Goal: Task Accomplishment & Management: Manage account settings

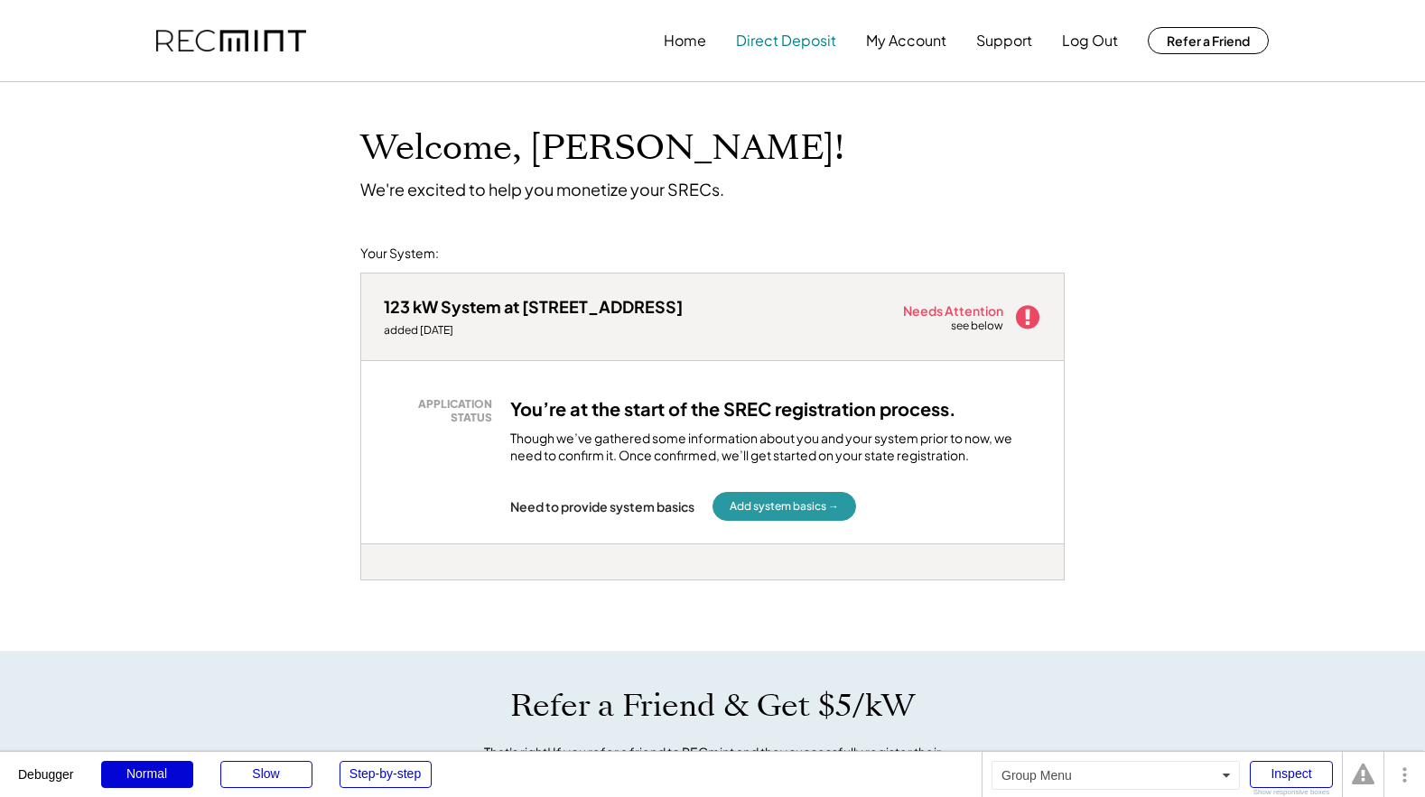
click at [782, 50] on button "Direct Deposit" at bounding box center [786, 41] width 100 height 36
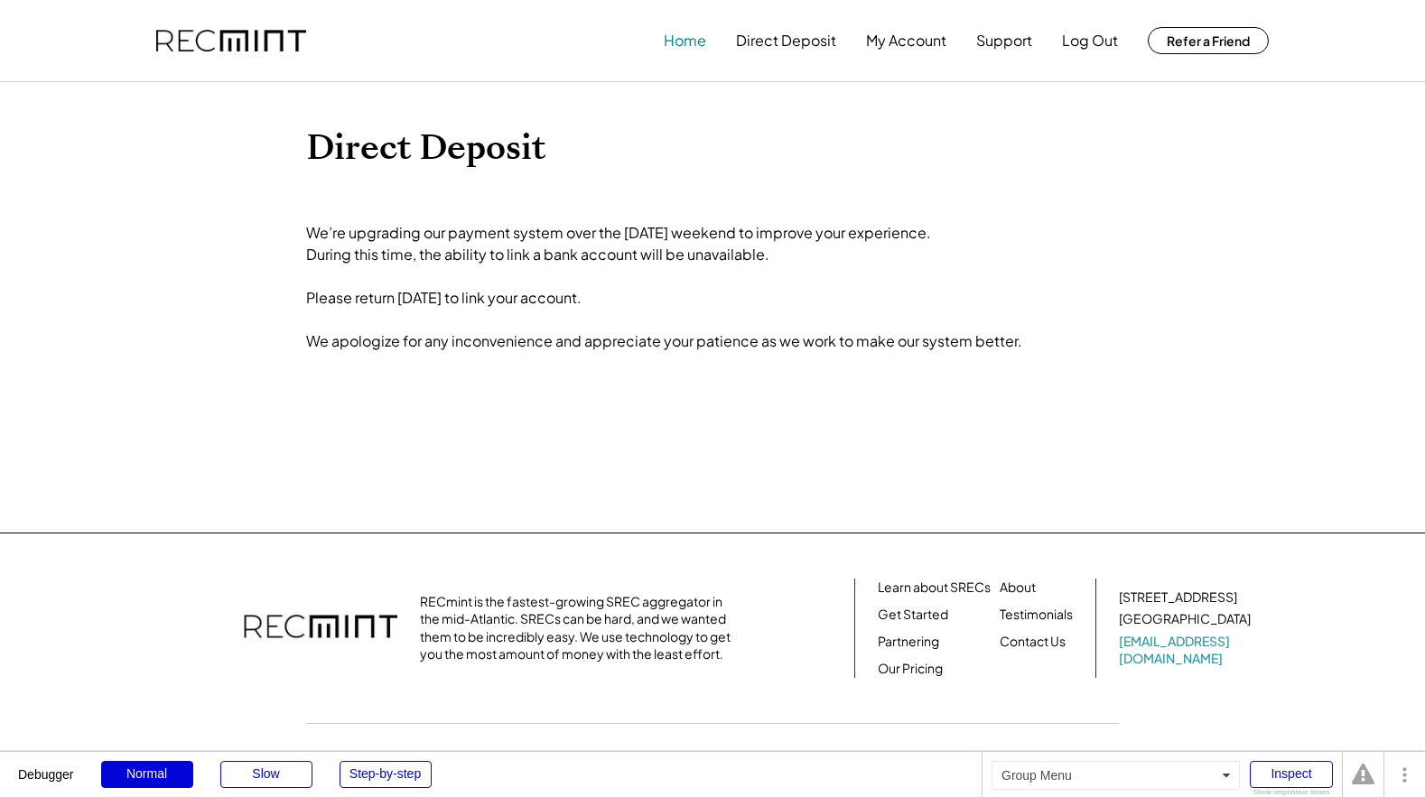
click at [674, 38] on button "Home" at bounding box center [685, 41] width 42 height 36
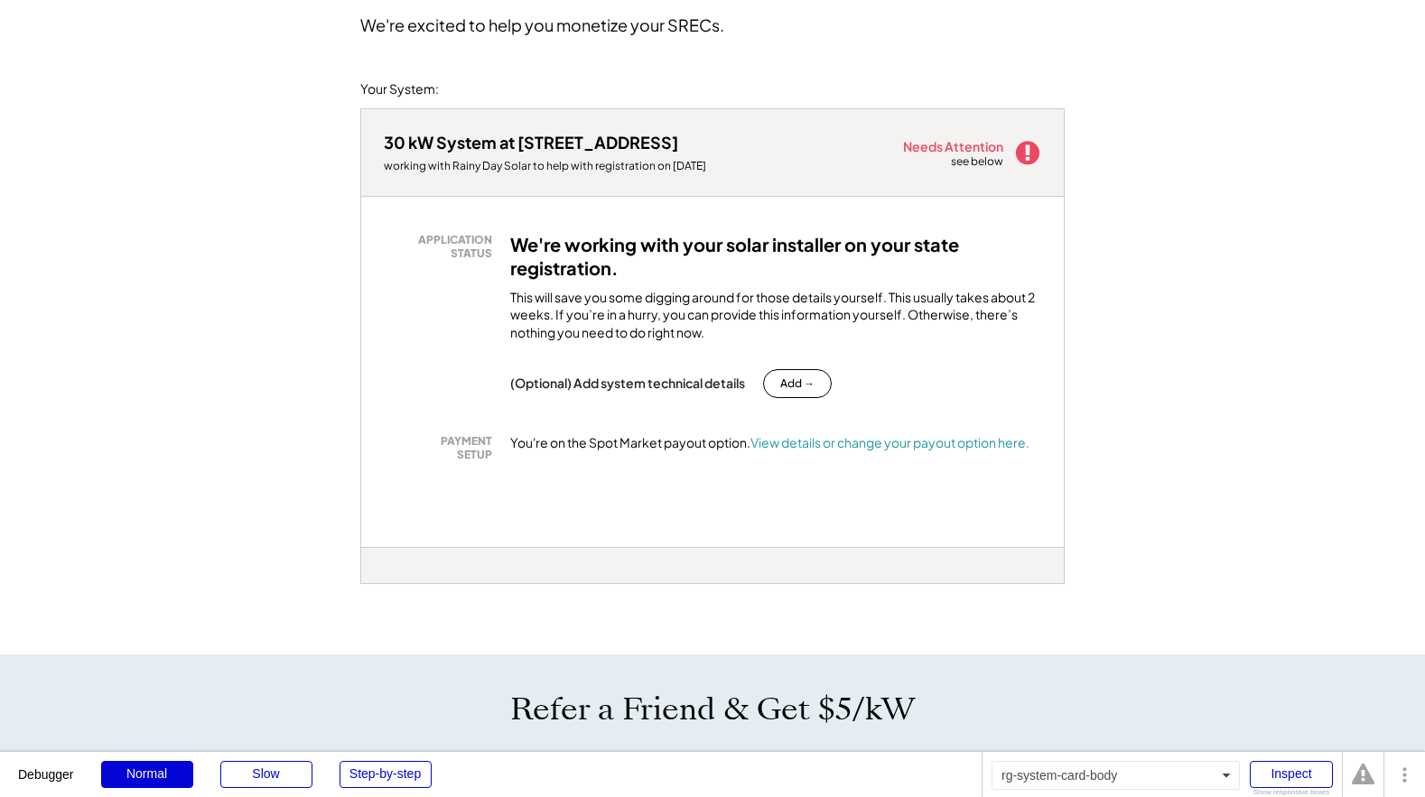
scroll to position [159, 0]
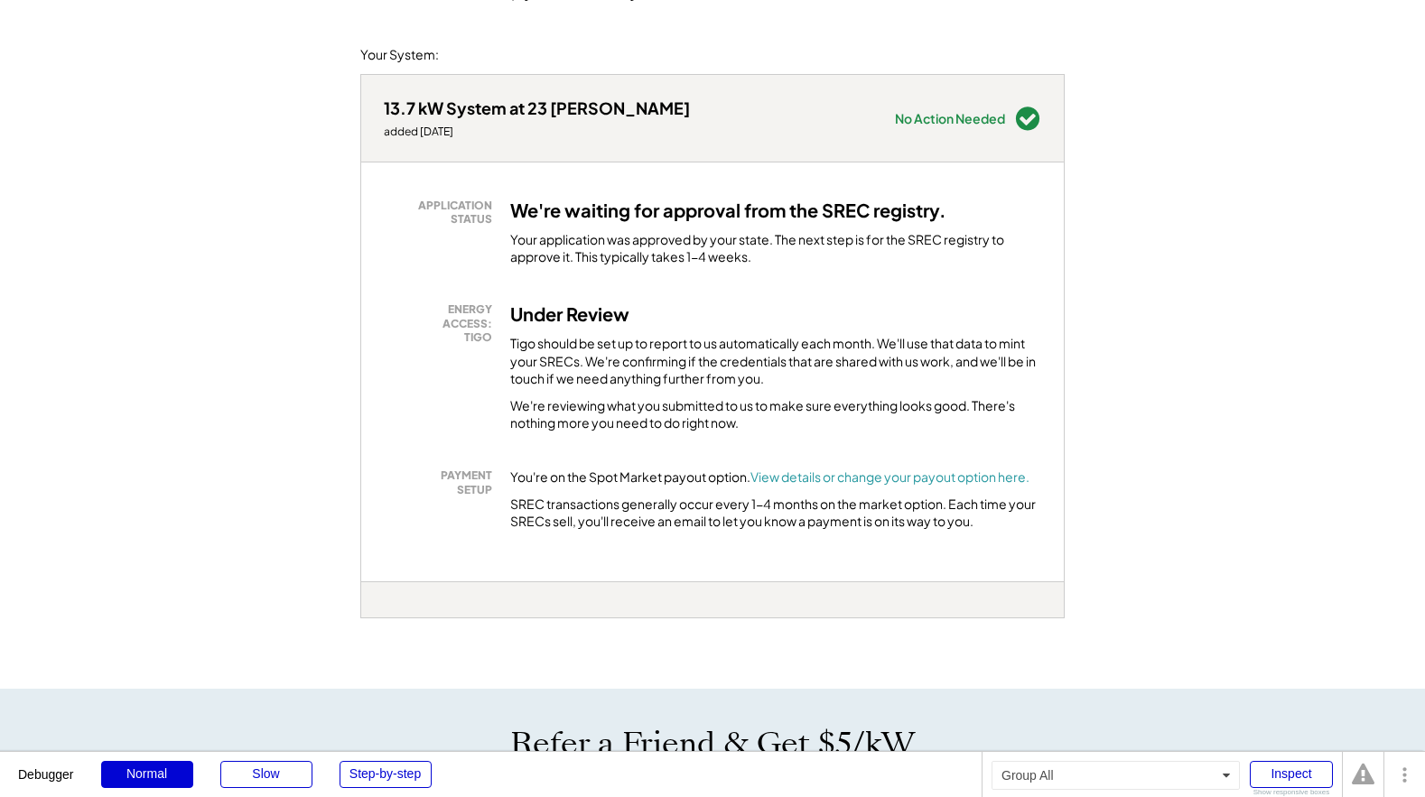
scroll to position [197, 0]
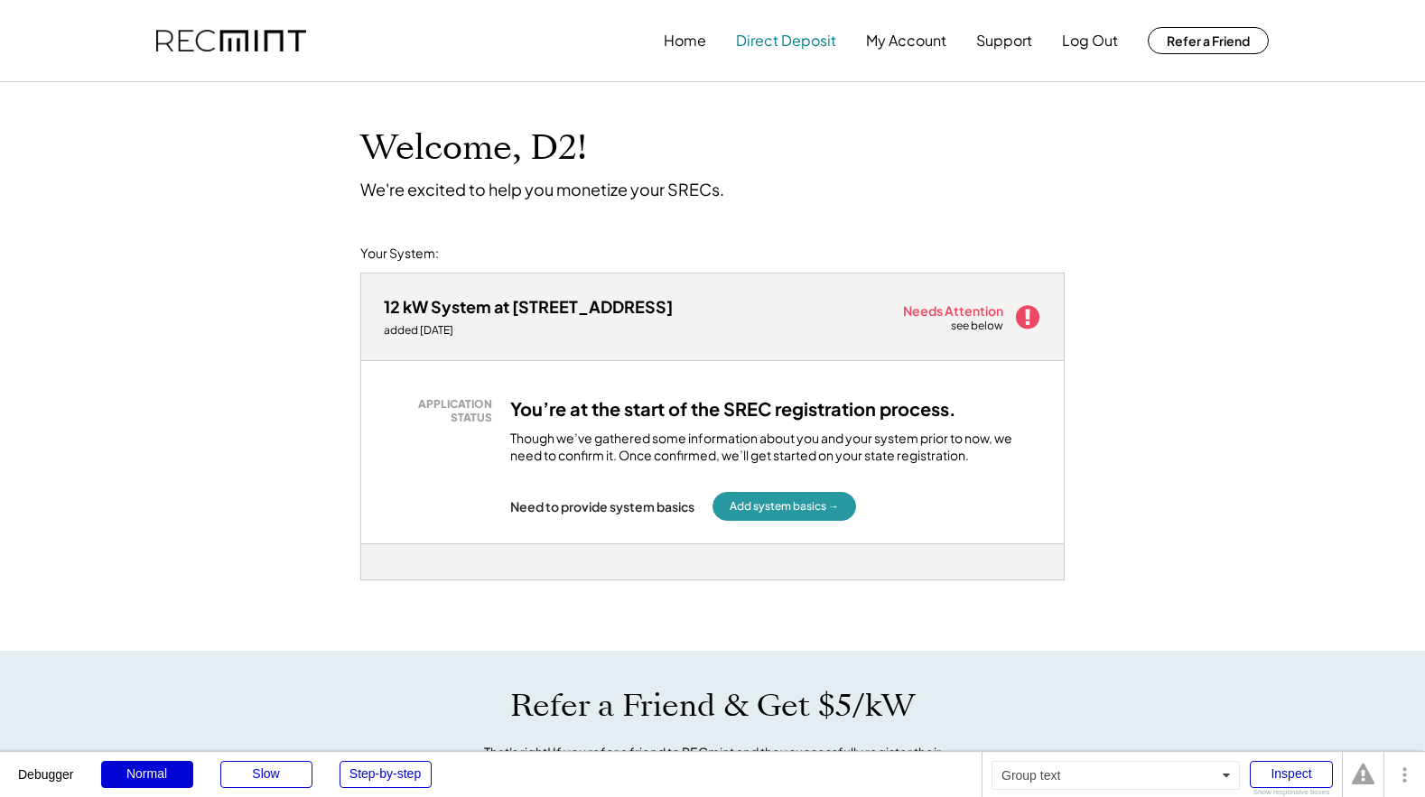
click at [779, 42] on button "Direct Deposit" at bounding box center [786, 41] width 100 height 36
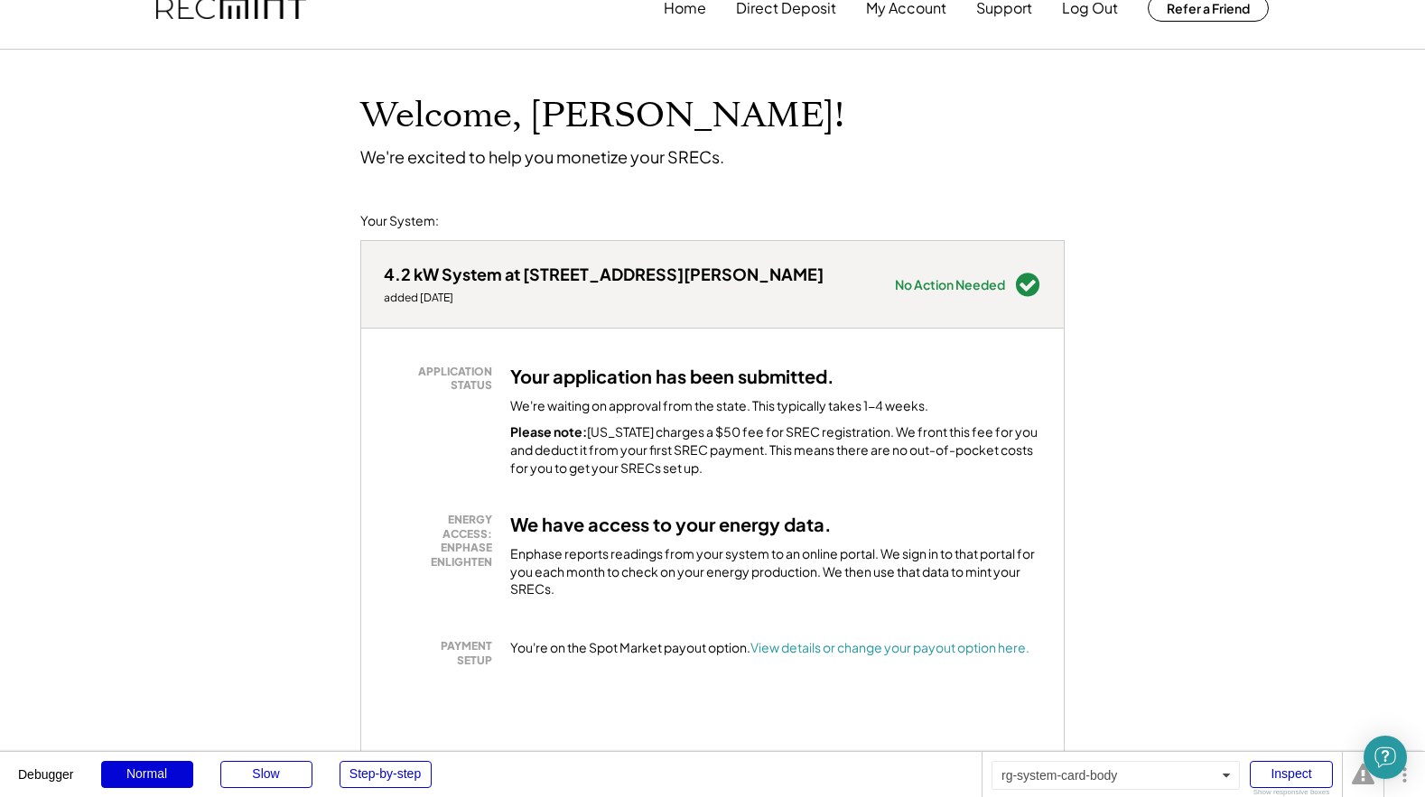
scroll to position [30, 0]
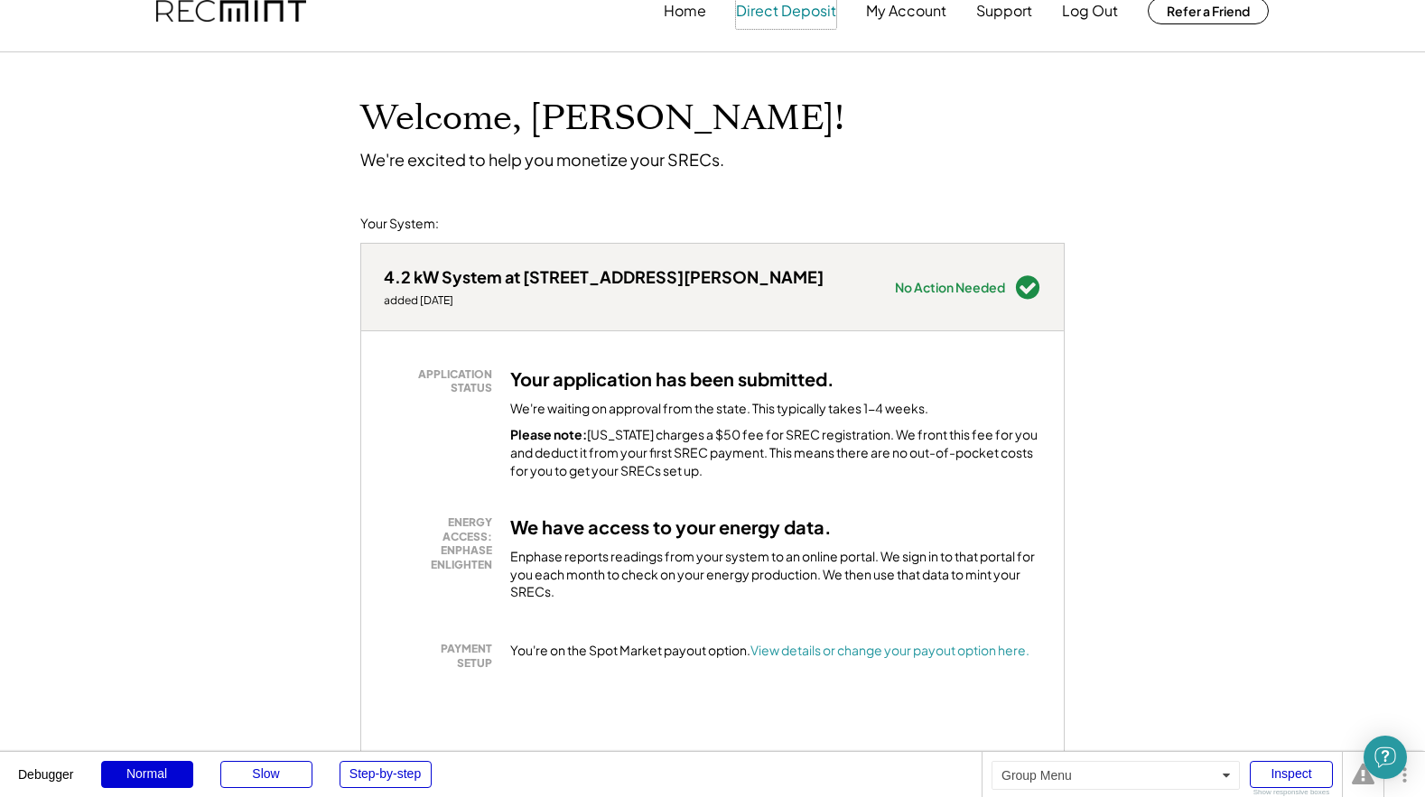
click at [800, 20] on button "Direct Deposit" at bounding box center [786, 11] width 100 height 36
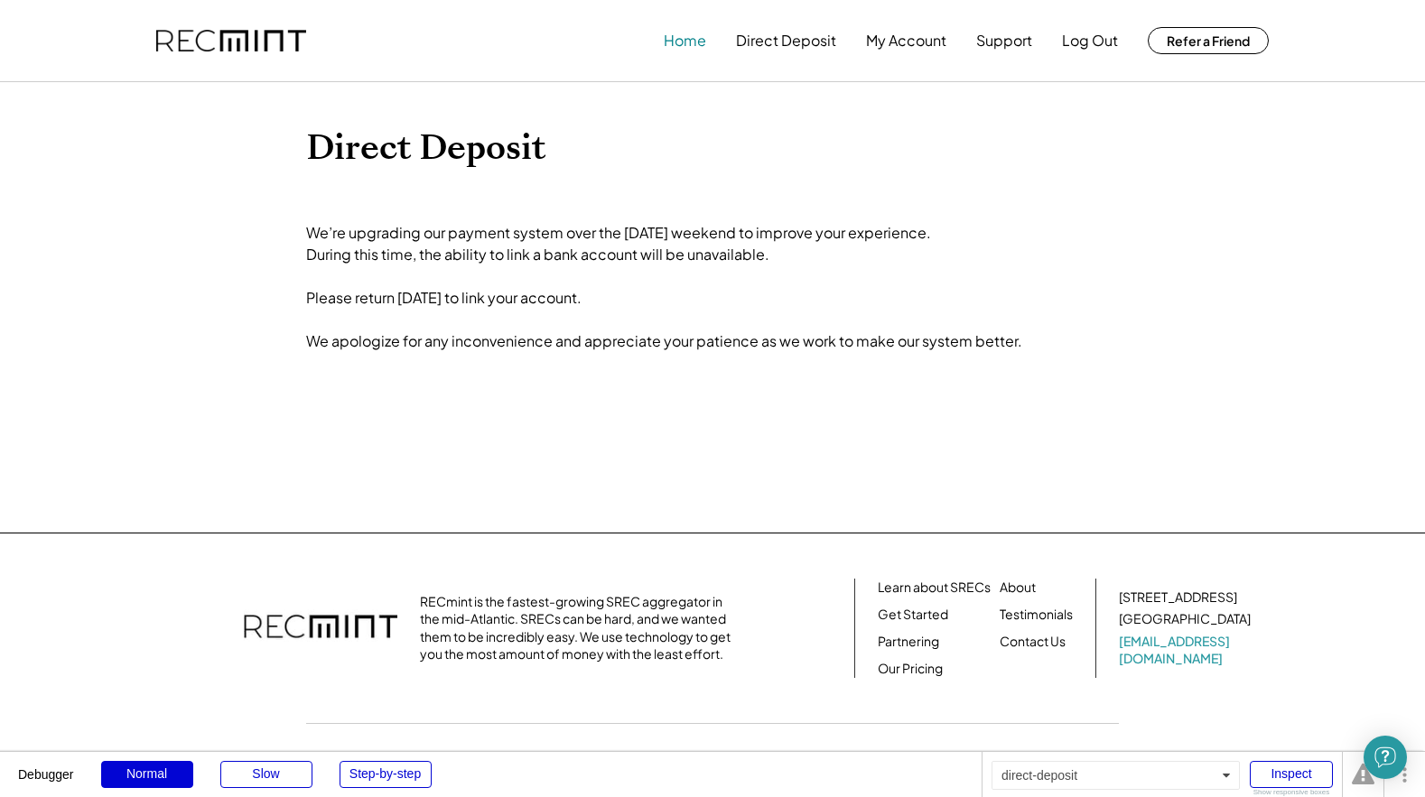
click at [693, 43] on button "Home" at bounding box center [685, 41] width 42 height 36
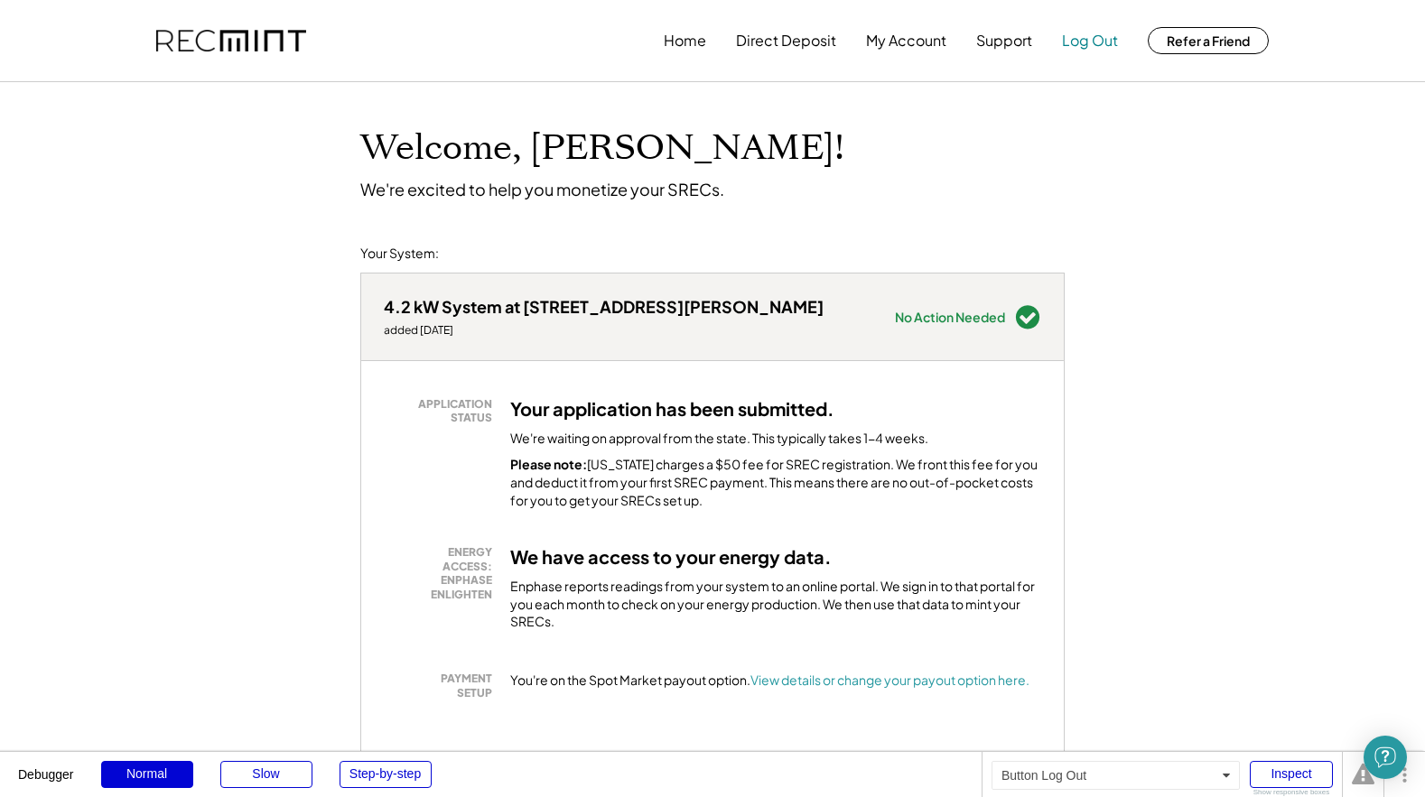
click at [1103, 40] on button "Log Out" at bounding box center [1090, 41] width 56 height 36
